Goal: Transaction & Acquisition: Purchase product/service

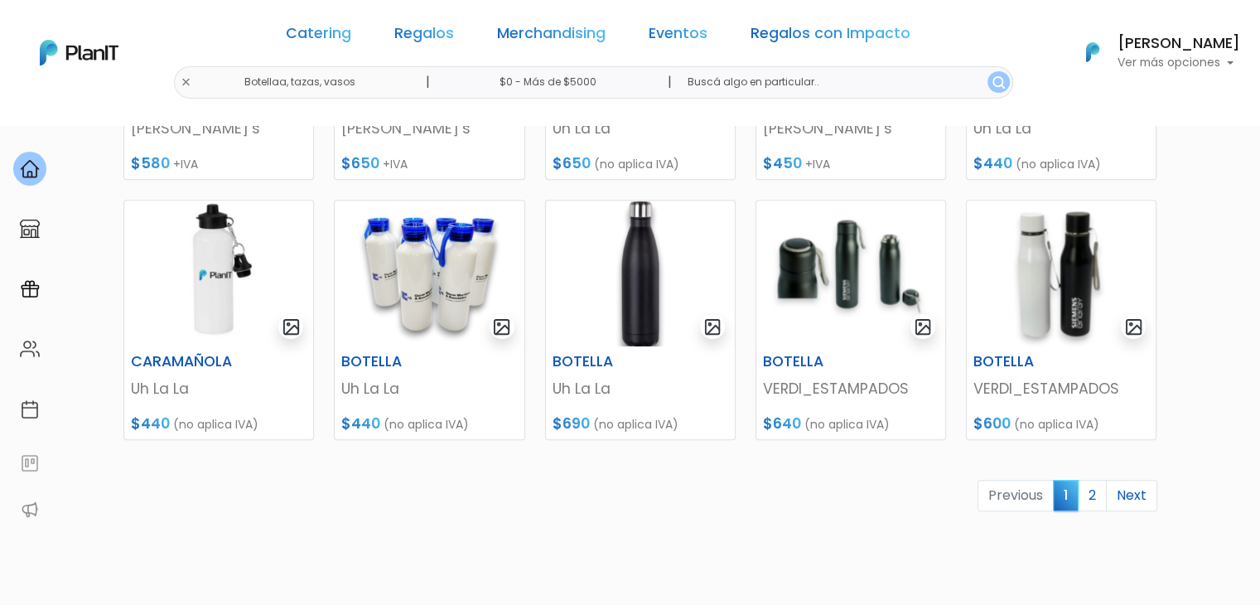
scroll to position [780, 0]
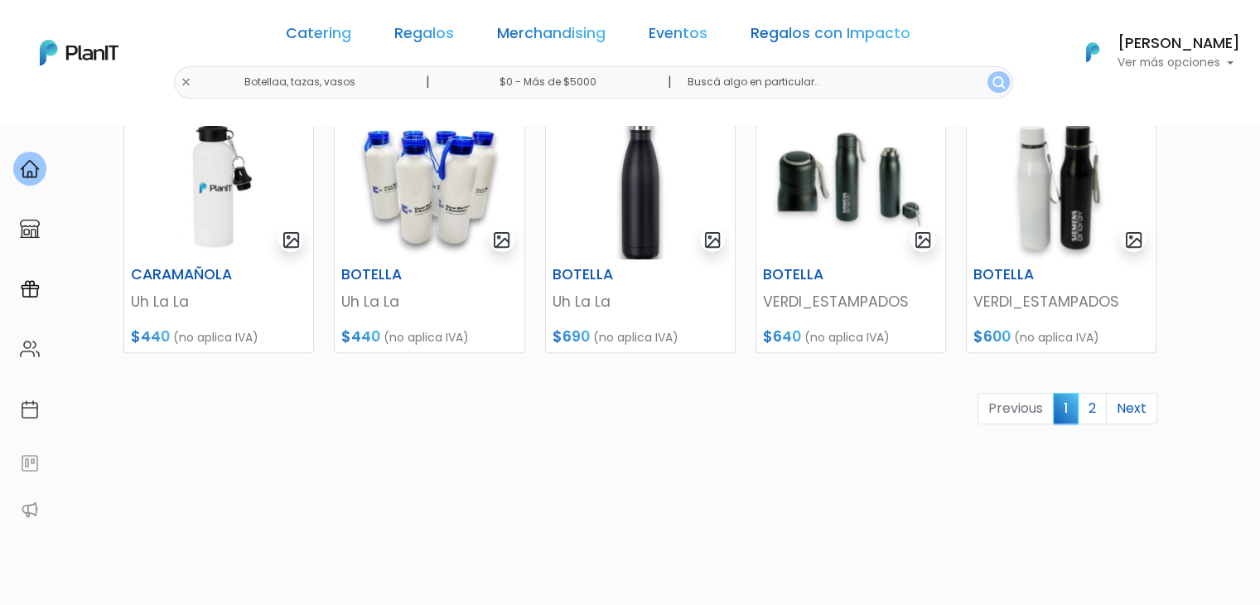
click at [1093, 404] on link "2" at bounding box center [1092, 408] width 29 height 31
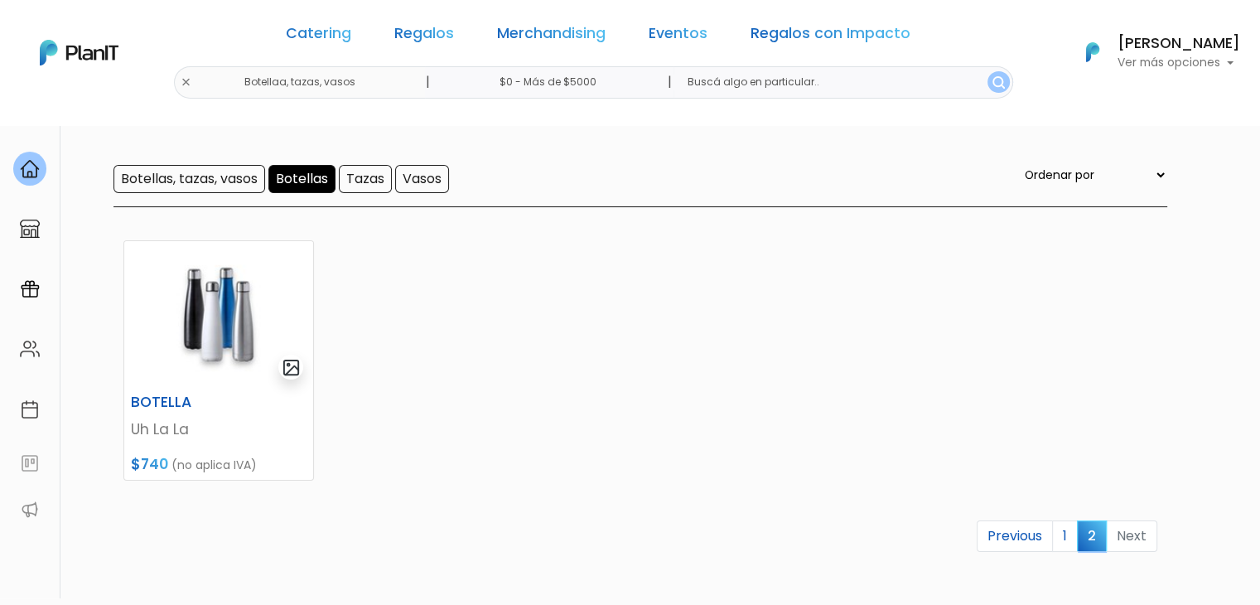
scroll to position [133, 0]
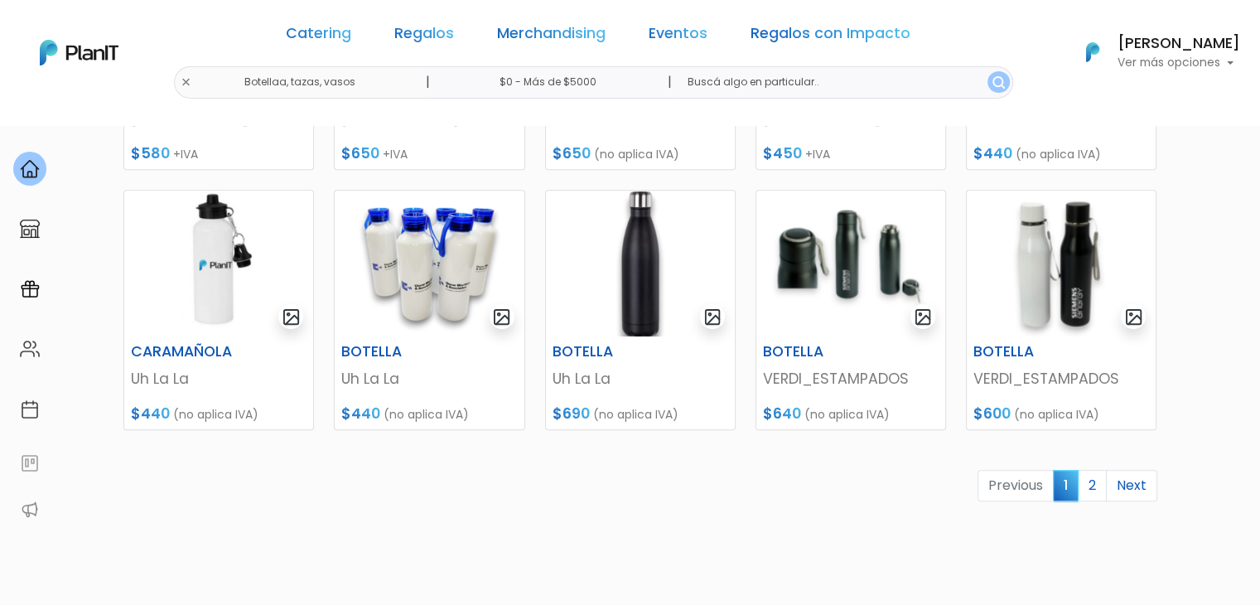
scroll to position [696, 0]
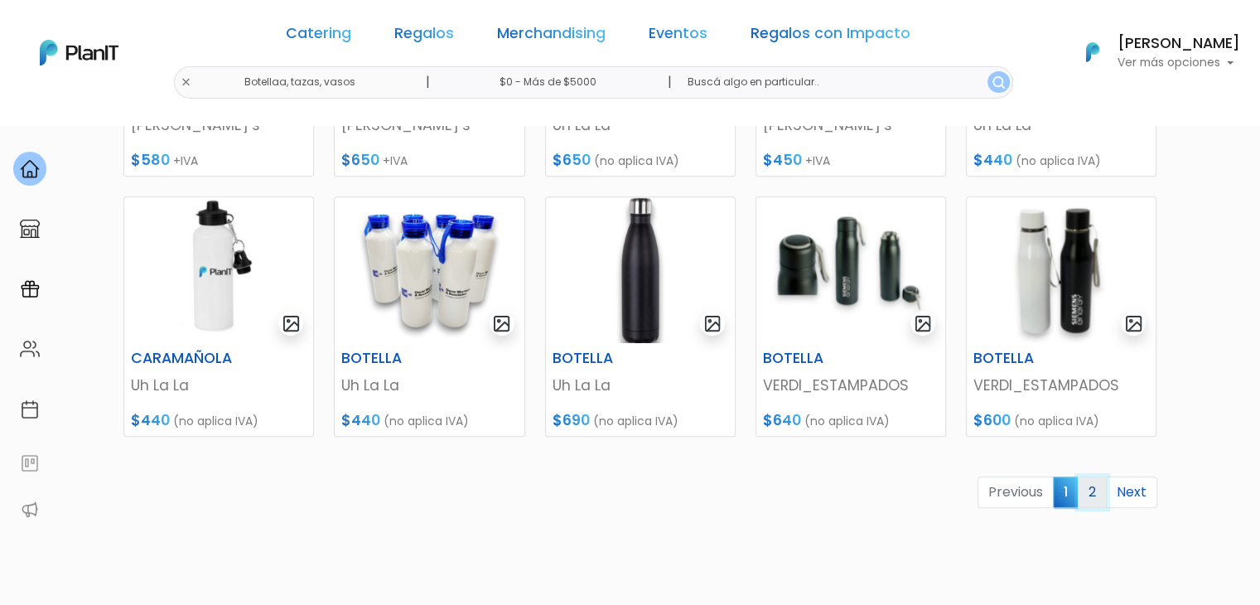
click at [1095, 486] on link "2" at bounding box center [1092, 491] width 29 height 31
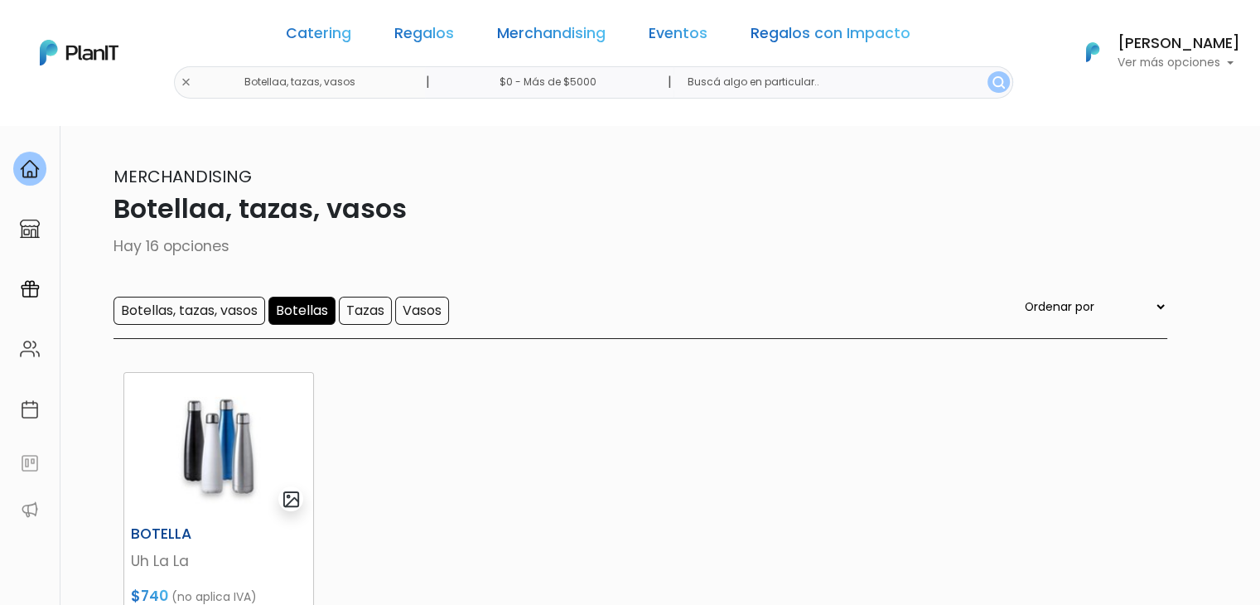
click at [186, 452] on img at bounding box center [218, 446] width 189 height 146
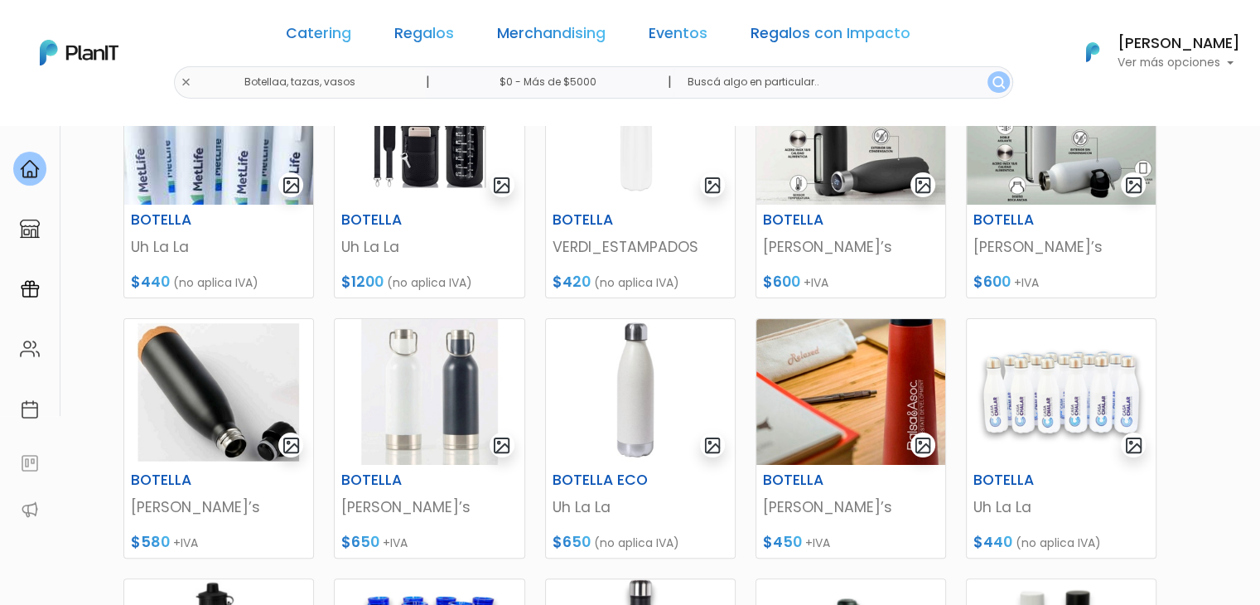
scroll to position [312, 0]
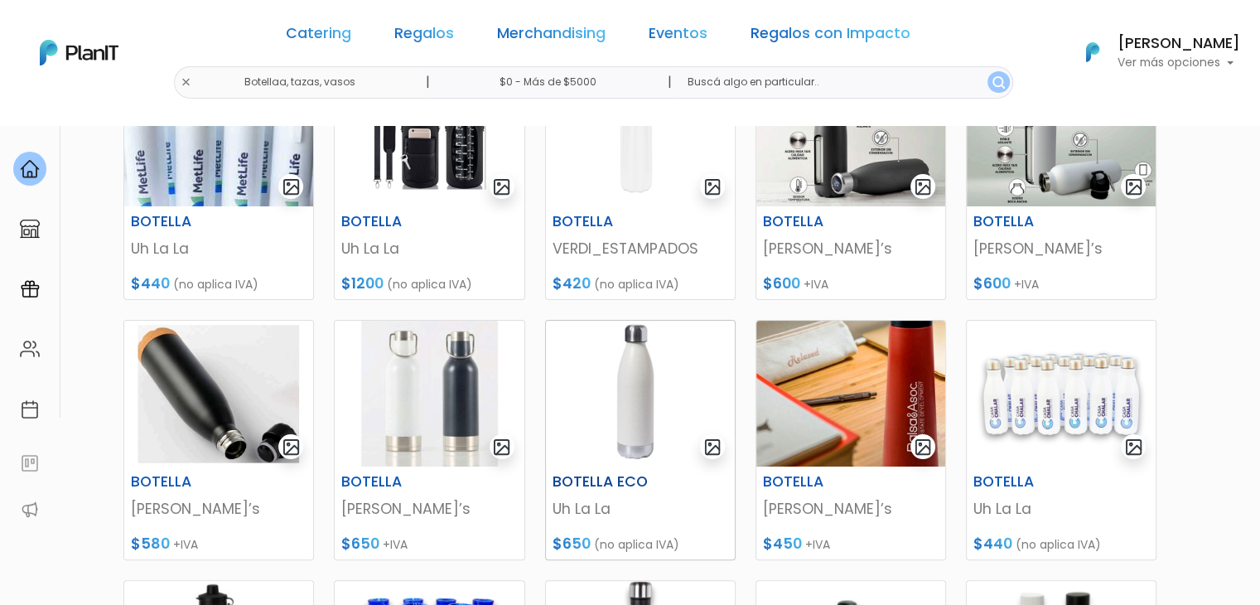
click at [626, 385] on img at bounding box center [640, 394] width 189 height 146
